Goal: Navigation & Orientation: Find specific page/section

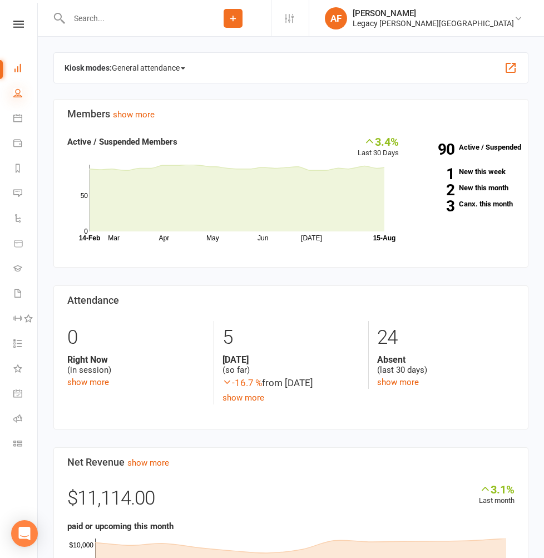
click at [19, 90] on icon at bounding box center [17, 92] width 9 height 9
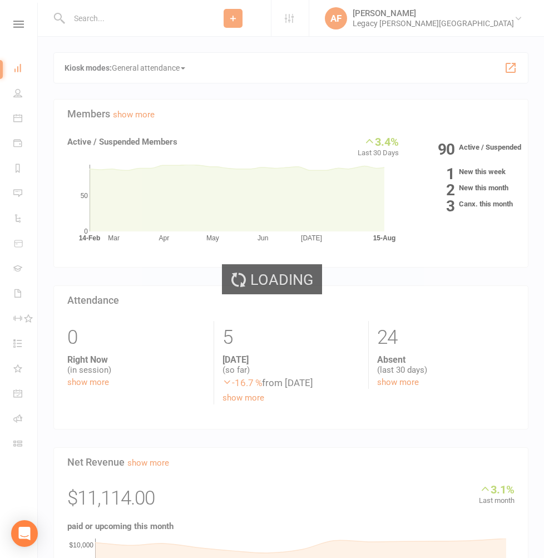
select select "100"
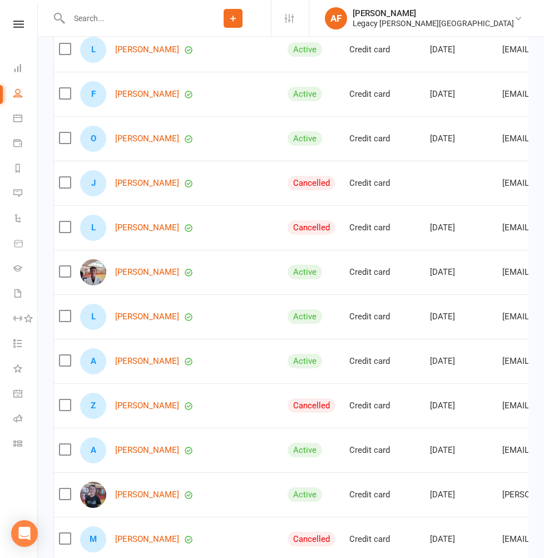
scroll to position [371, 0]
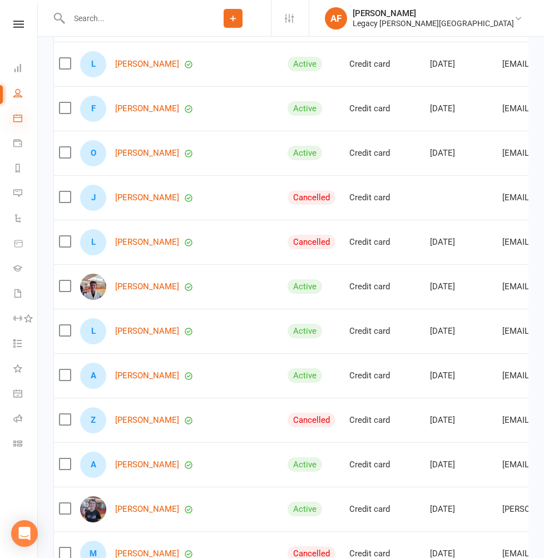
click at [22, 117] on icon at bounding box center [17, 117] width 9 height 9
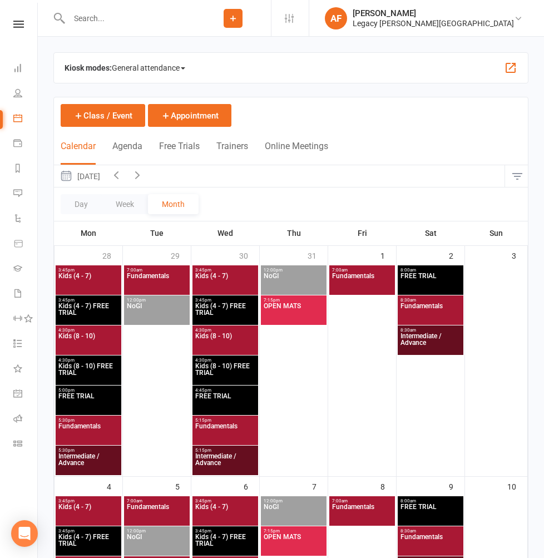
click at [109, 227] on th "Mon" at bounding box center [88, 232] width 68 height 23
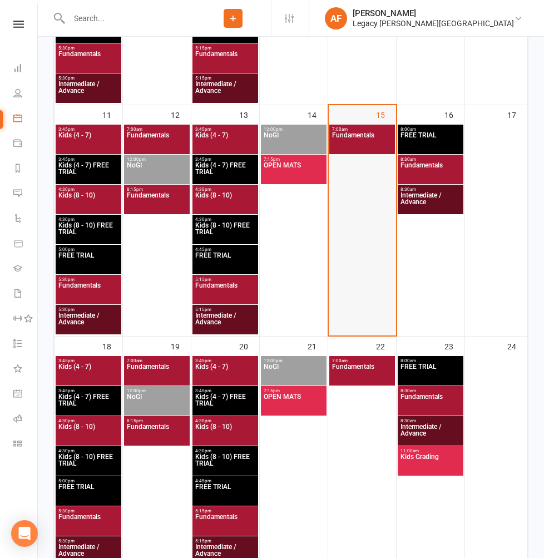
scroll to position [480, 0]
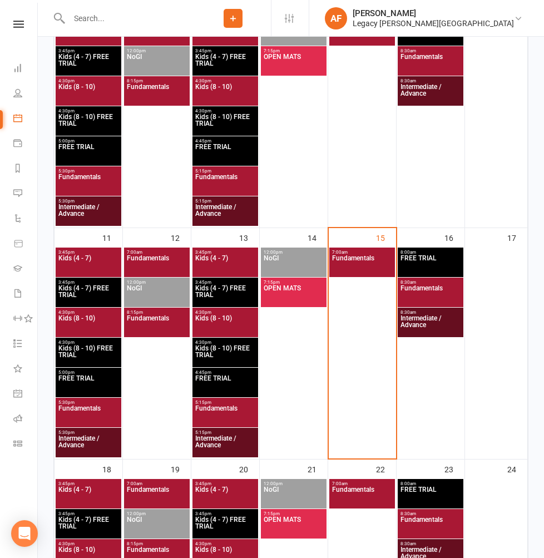
click at [361, 259] on span "Fundamentals" at bounding box center [361, 265] width 61 height 20
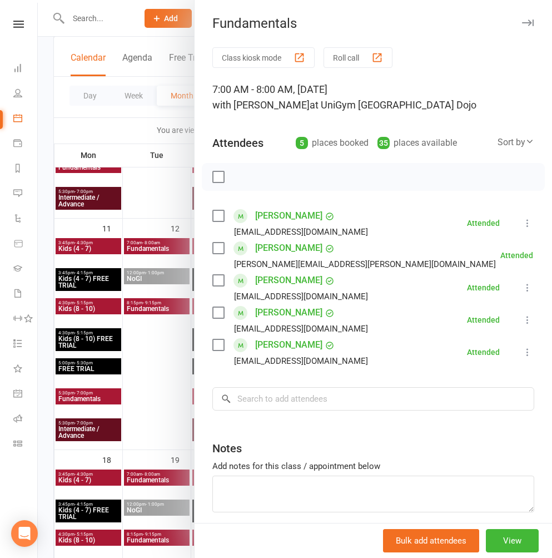
click at [522, 24] on icon "button" at bounding box center [528, 22] width 12 height 7
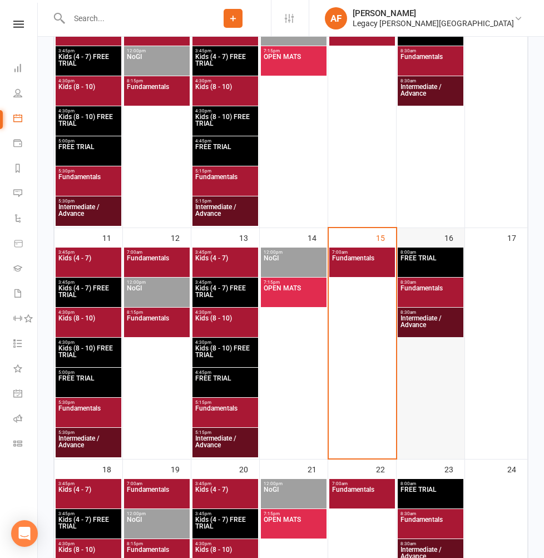
click at [454, 374] on div at bounding box center [431, 352] width 66 height 210
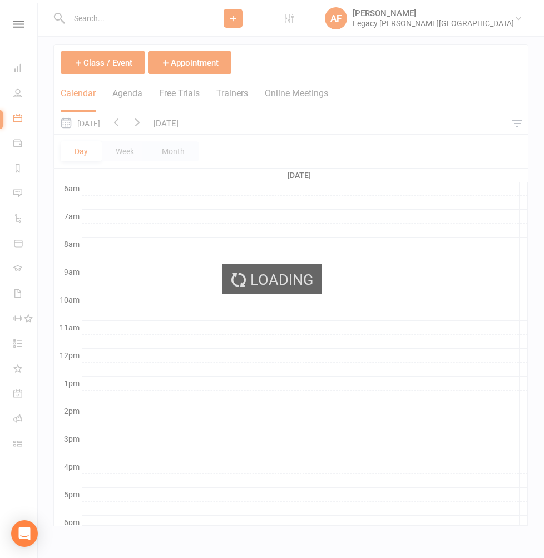
scroll to position [0, 0]
